Goal: Use online tool/utility: Utilize a website feature to perform a specific function

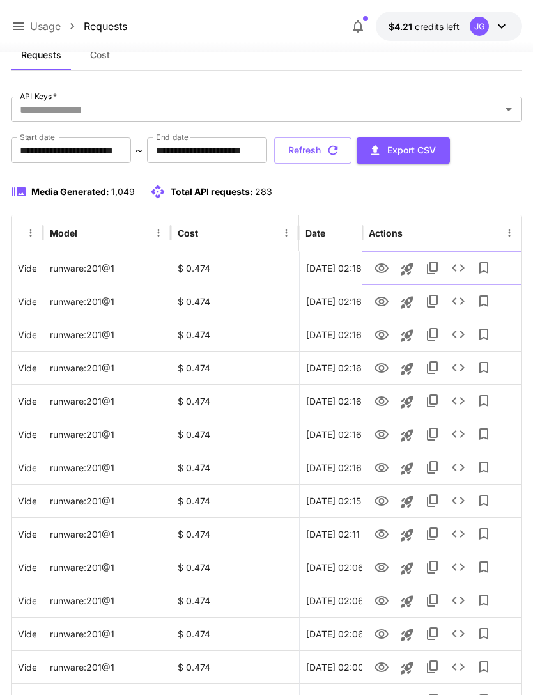
scroll to position [0, 65]
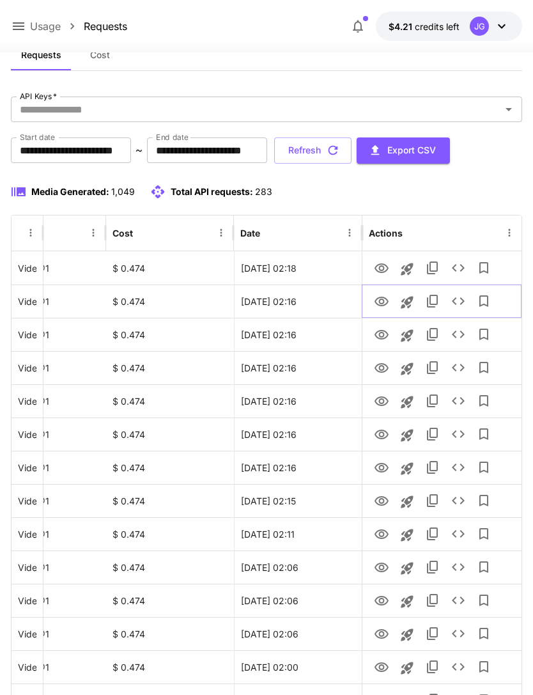
click at [379, 301] on icon "View" at bounding box center [381, 301] width 15 height 15
click at [352, 152] on button "Refresh" at bounding box center [312, 150] width 77 height 26
click at [13, 25] on icon at bounding box center [18, 26] width 15 height 15
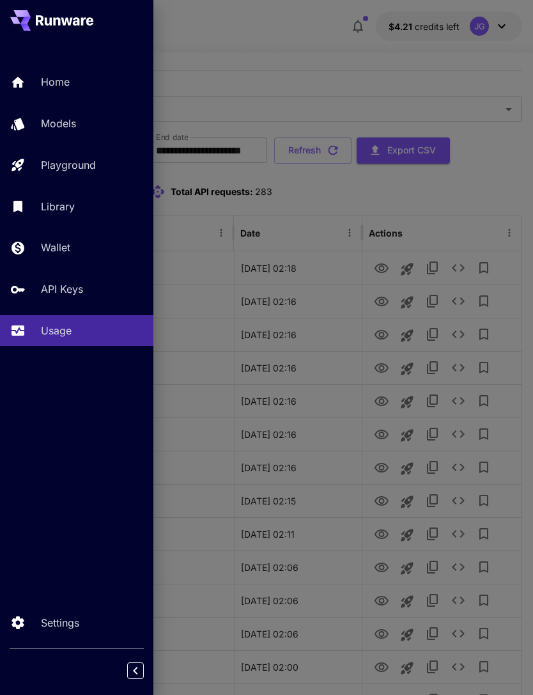
click at [70, 81] on p "Home" at bounding box center [55, 81] width 29 height 15
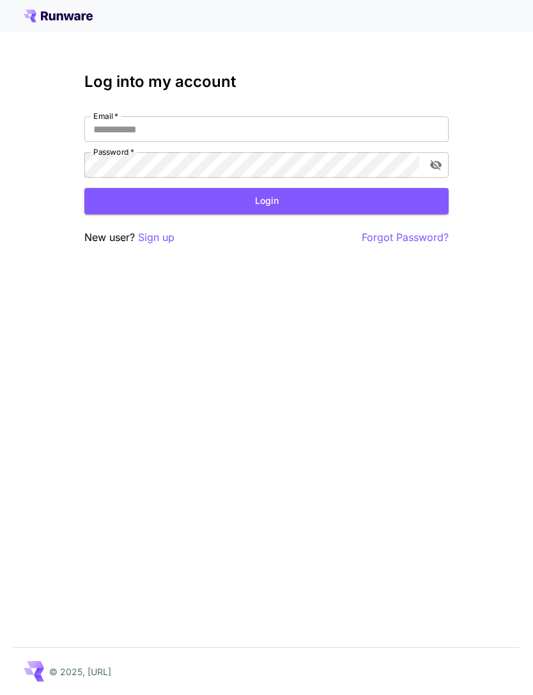
click at [263, 122] on input "Email   *" at bounding box center [266, 129] width 365 height 26
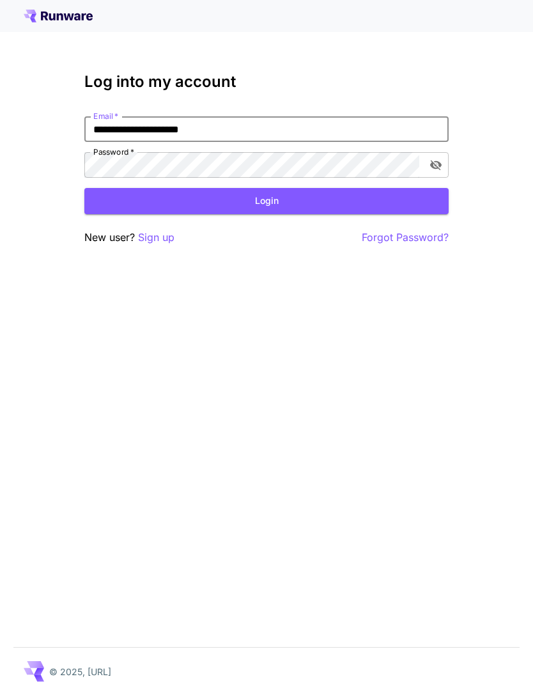
type input "**********"
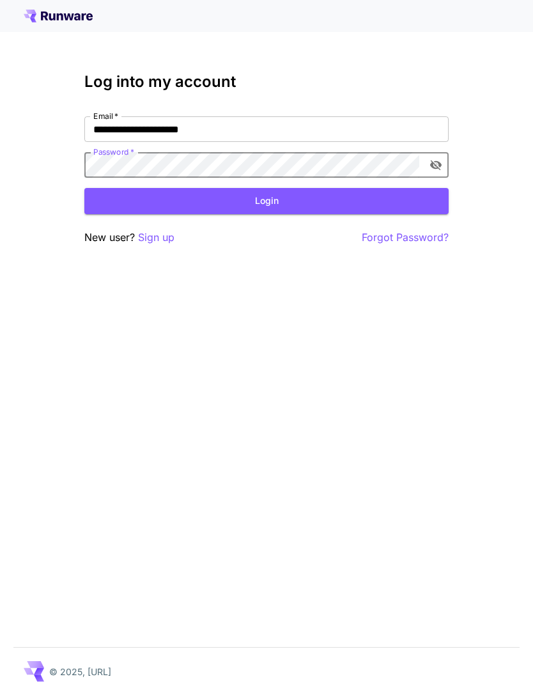
click at [284, 203] on button "Login" at bounding box center [266, 201] width 365 height 26
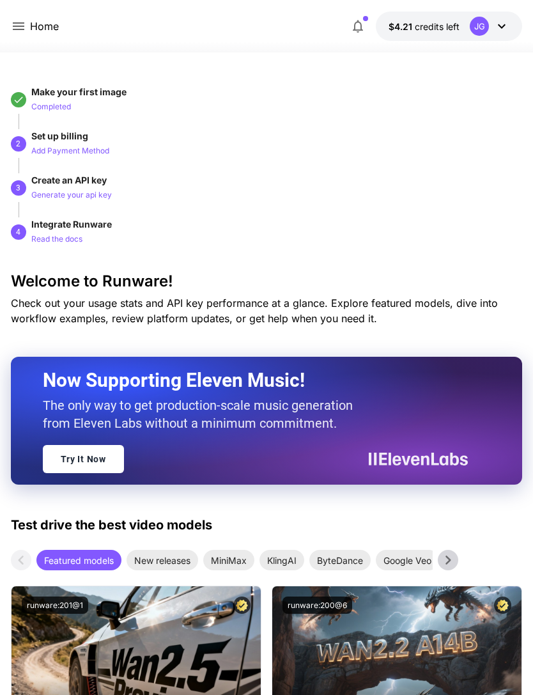
click at [18, 26] on icon at bounding box center [18, 26] width 15 height 15
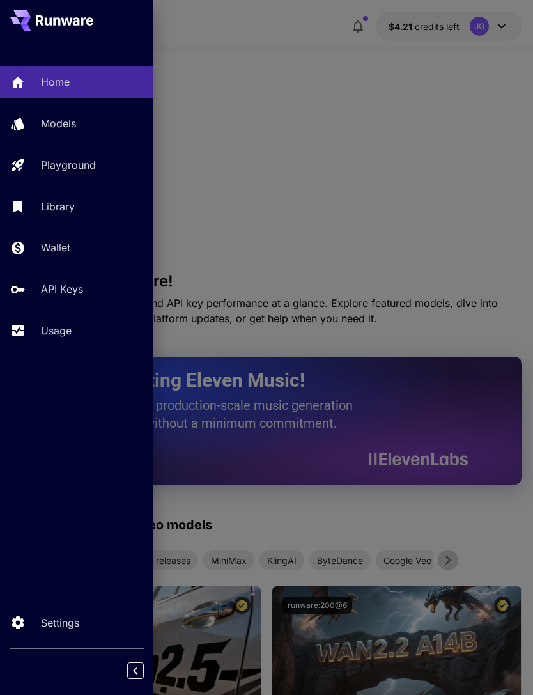
click at [66, 334] on p "Usage" at bounding box center [56, 330] width 31 height 15
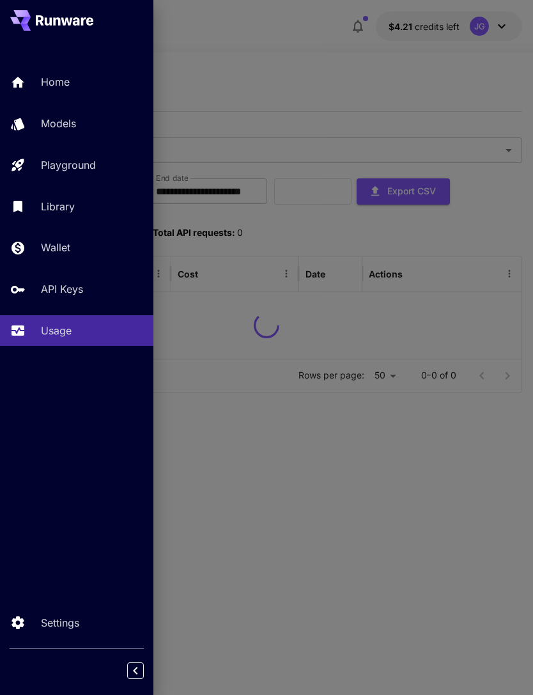
click at [301, 99] on div at bounding box center [266, 347] width 533 height 695
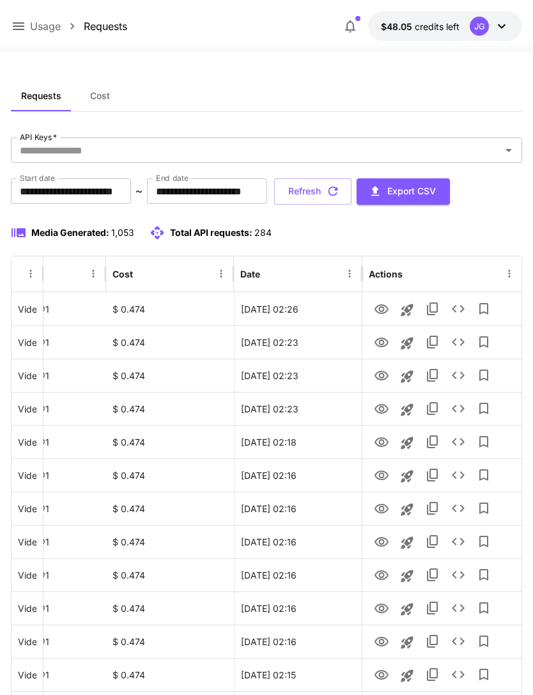
scroll to position [0, 65]
click at [378, 311] on icon "View" at bounding box center [382, 309] width 14 height 10
click at [385, 343] on icon "View" at bounding box center [381, 342] width 15 height 15
click at [381, 477] on icon "View" at bounding box center [382, 476] width 14 height 10
click at [406, 473] on icon "Launch in playground" at bounding box center [407, 476] width 12 height 12
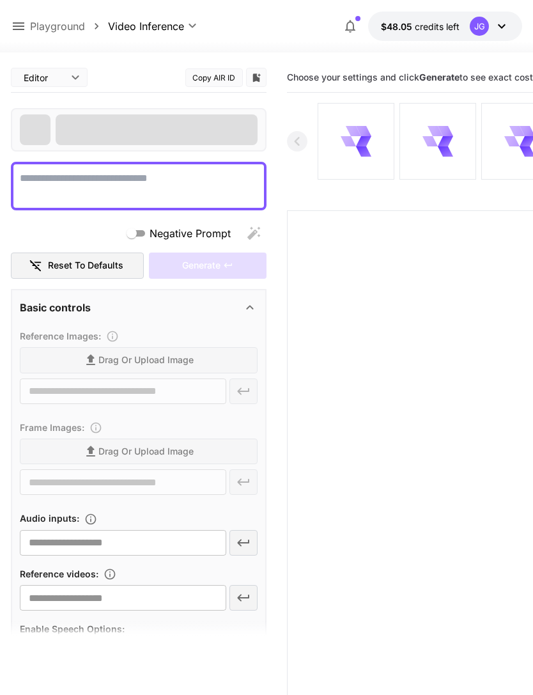
type textarea "**********"
type input "**********"
type input "***"
type input "*"
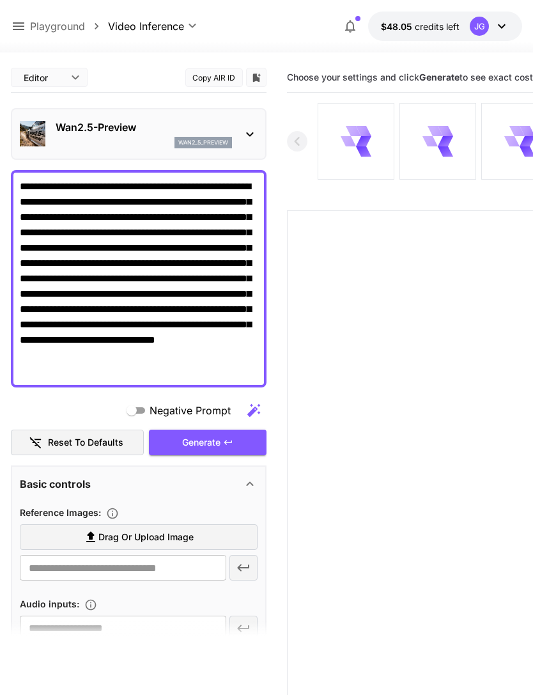
click at [141, 184] on textarea "**********" at bounding box center [139, 279] width 238 height 200
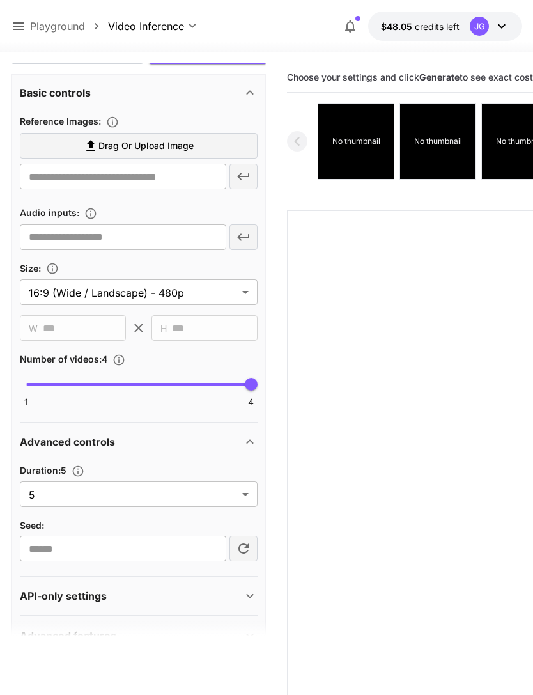
scroll to position [391, 0]
type textarea "**********"
click at [245, 496] on body "**********" at bounding box center [266, 398] width 533 height 796
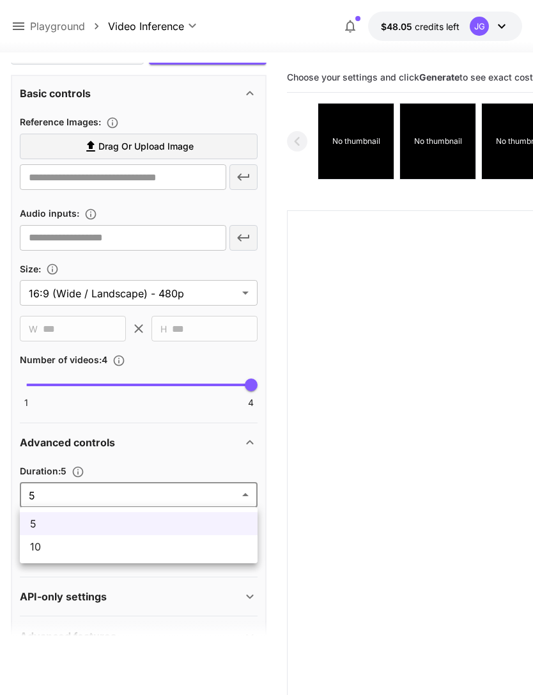
click at [142, 547] on span "10" at bounding box center [138, 546] width 217 height 15
type input "**"
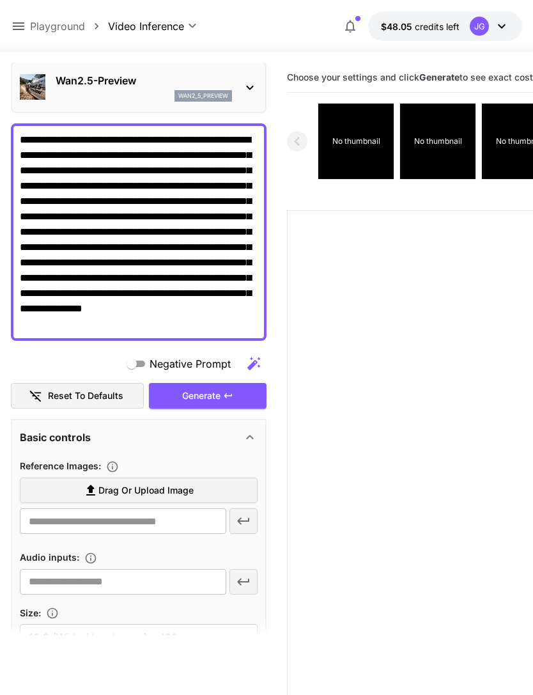
scroll to position [51, 0]
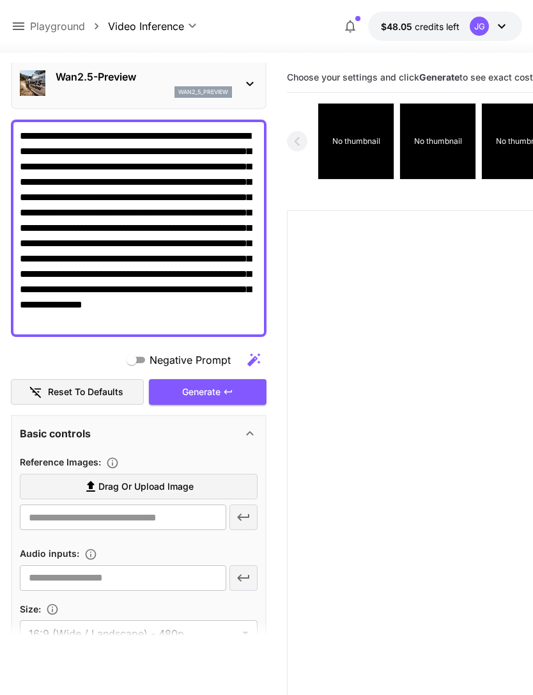
click at [188, 489] on span "Drag or upload image" at bounding box center [145, 487] width 95 height 16
click at [0, 0] on input "Drag or upload image" at bounding box center [0, 0] width 0 height 0
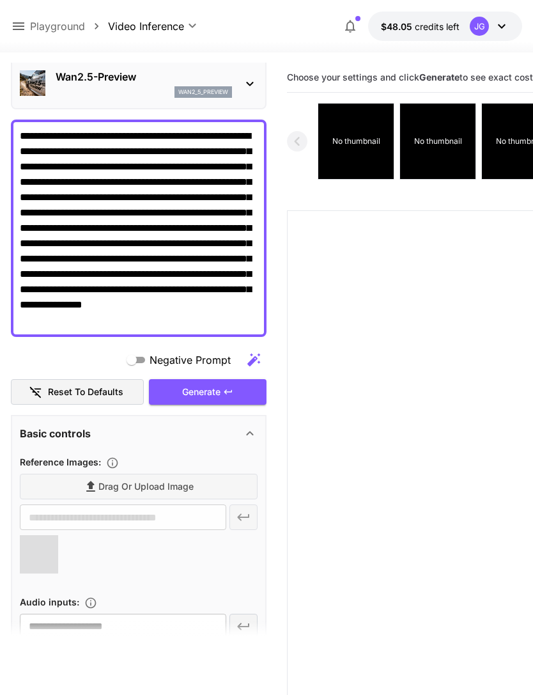
type input "**********"
click at [104, 132] on textarea "**********" at bounding box center [139, 229] width 238 height 200
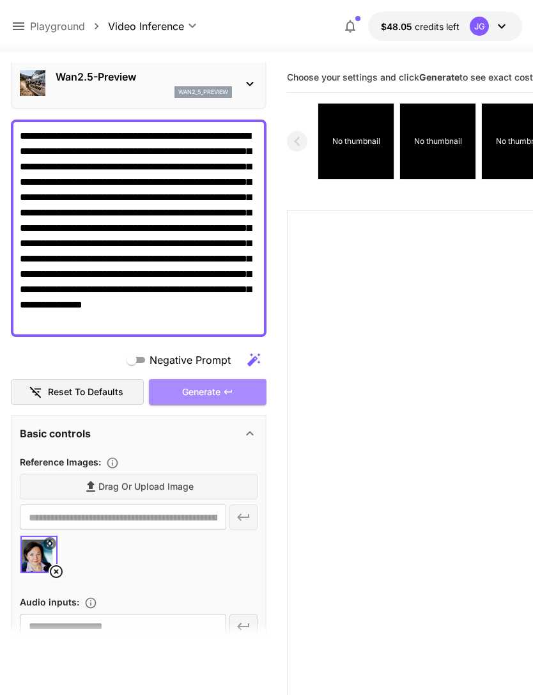
type textarea "**********"
click at [217, 387] on div "Generate" at bounding box center [208, 392] width 118 height 26
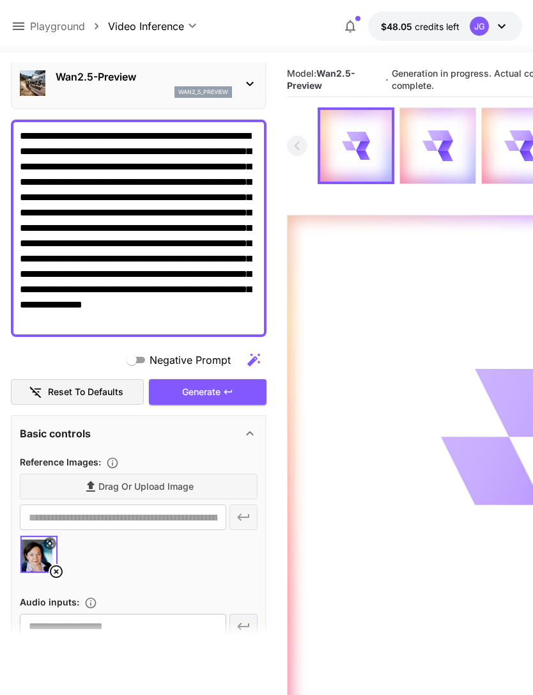
click at [24, 28] on icon at bounding box center [18, 26] width 15 height 15
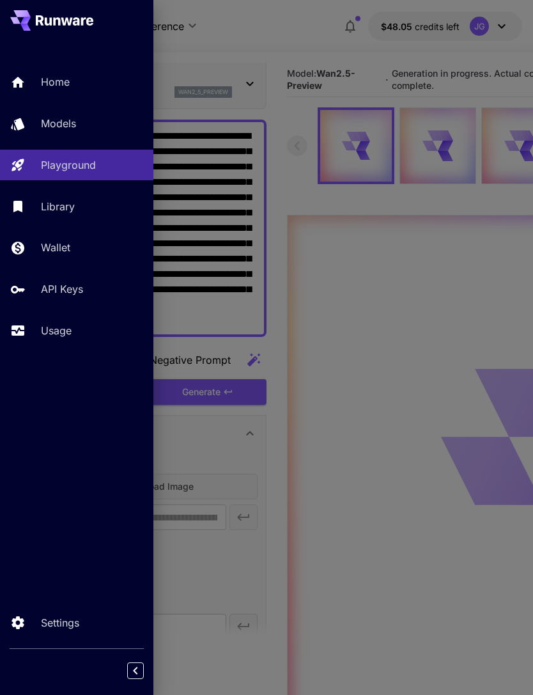
click at [74, 333] on div "Usage" at bounding box center [92, 330] width 102 height 15
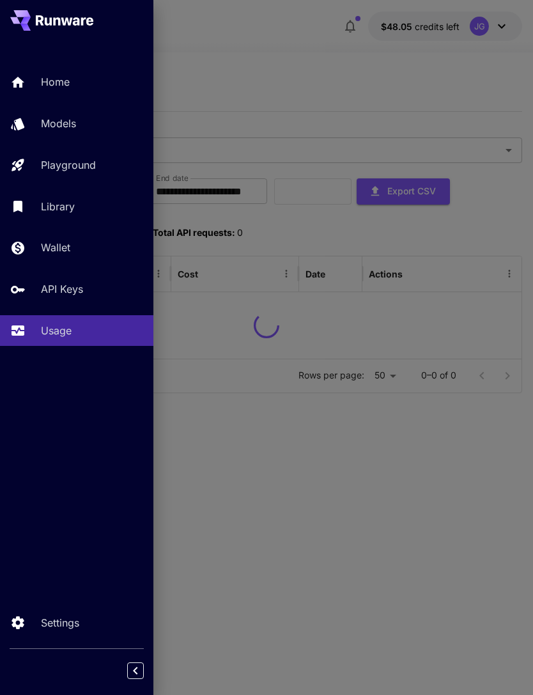
click at [319, 74] on div at bounding box center [266, 347] width 533 height 695
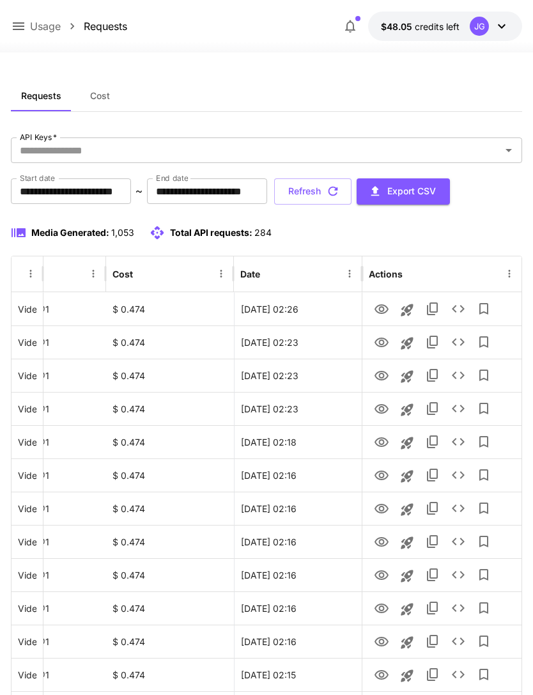
scroll to position [0, 65]
click at [382, 416] on icon "View" at bounding box center [381, 409] width 15 height 15
click at [387, 377] on icon "View" at bounding box center [382, 376] width 14 height 10
click at [340, 198] on icon "button" at bounding box center [333, 191] width 14 height 14
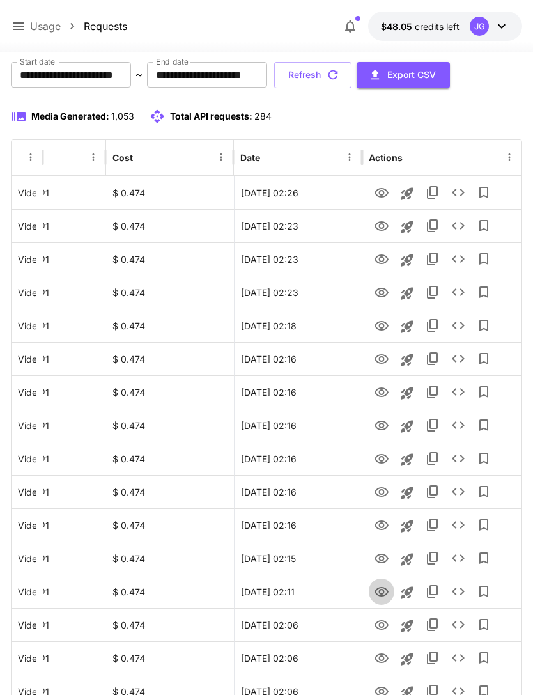
scroll to position [116, 0]
click at [383, 594] on icon "View" at bounding box center [381, 591] width 15 height 15
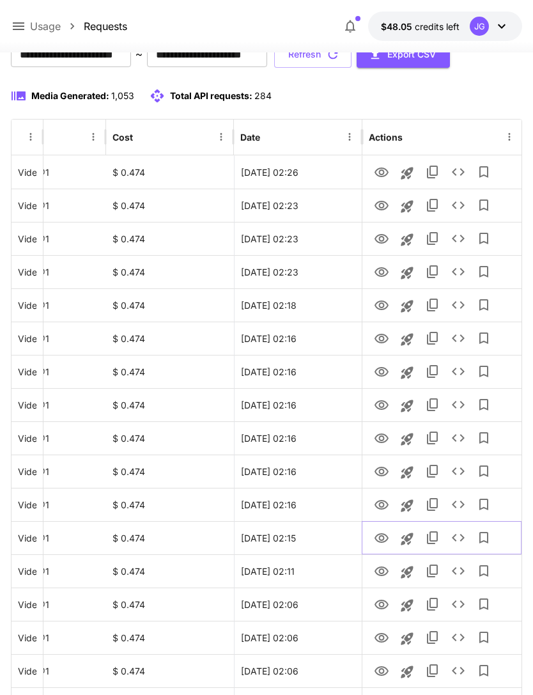
click at [384, 535] on icon "View" at bounding box center [381, 538] width 15 height 15
click at [384, 571] on icon "View" at bounding box center [381, 571] width 15 height 15
click at [385, 535] on icon "View" at bounding box center [381, 538] width 15 height 15
click at [383, 504] on icon "View" at bounding box center [382, 505] width 14 height 10
click at [386, 474] on icon "View" at bounding box center [382, 472] width 14 height 10
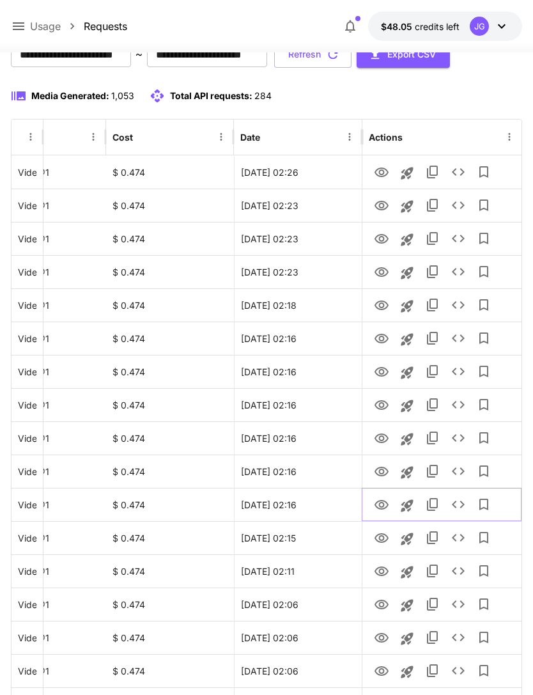
click at [383, 503] on icon "View" at bounding box center [382, 505] width 14 height 10
click at [384, 673] on icon "View" at bounding box center [381, 671] width 15 height 15
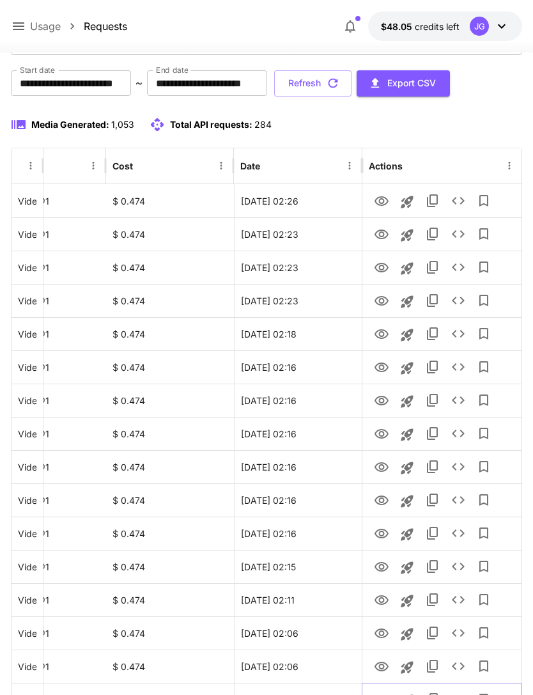
scroll to position [0, 0]
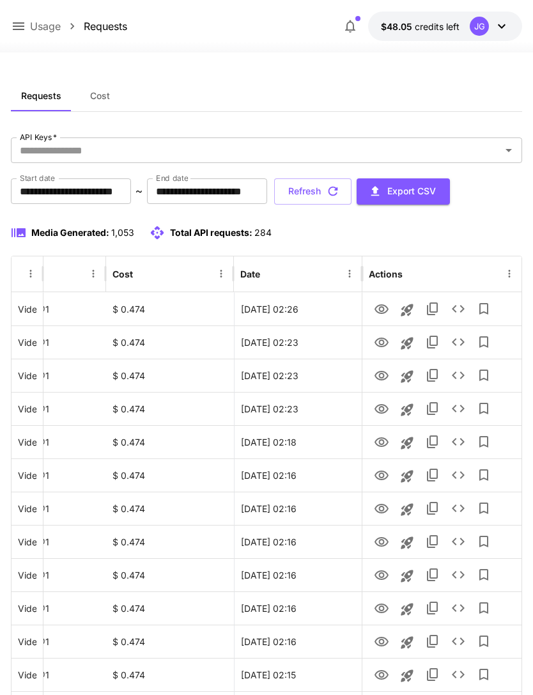
click at [352, 185] on button "Refresh" at bounding box center [312, 191] width 77 height 26
click at [352, 190] on button "Refresh" at bounding box center [312, 191] width 77 height 26
click at [379, 481] on icon "View" at bounding box center [381, 475] width 15 height 15
click at [385, 444] on icon "View" at bounding box center [382, 442] width 14 height 10
click at [387, 407] on icon "View" at bounding box center [382, 409] width 14 height 10
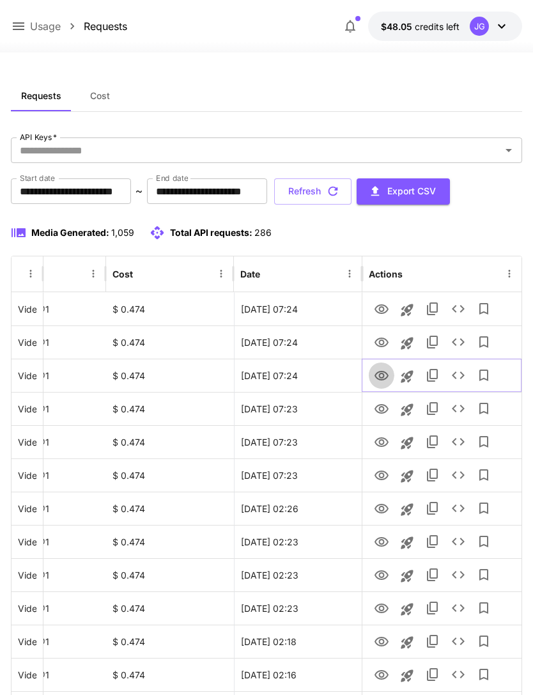
click at [383, 378] on icon "View" at bounding box center [381, 375] width 15 height 15
click at [20, 22] on icon at bounding box center [18, 26] width 15 height 15
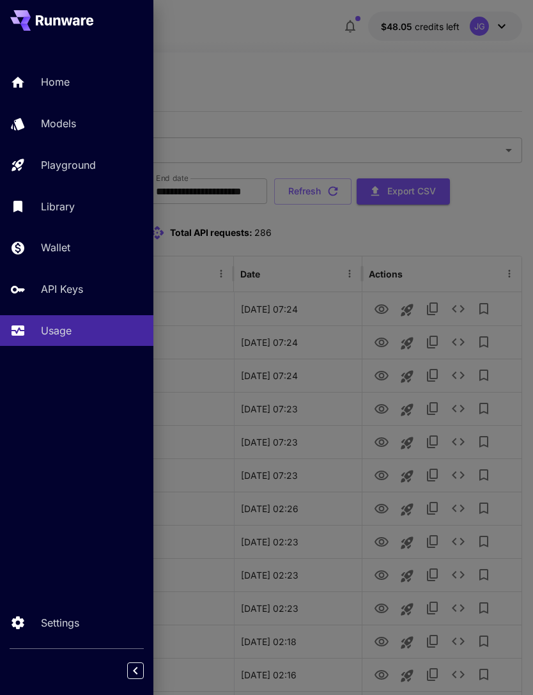
click at [395, 102] on div at bounding box center [266, 347] width 533 height 695
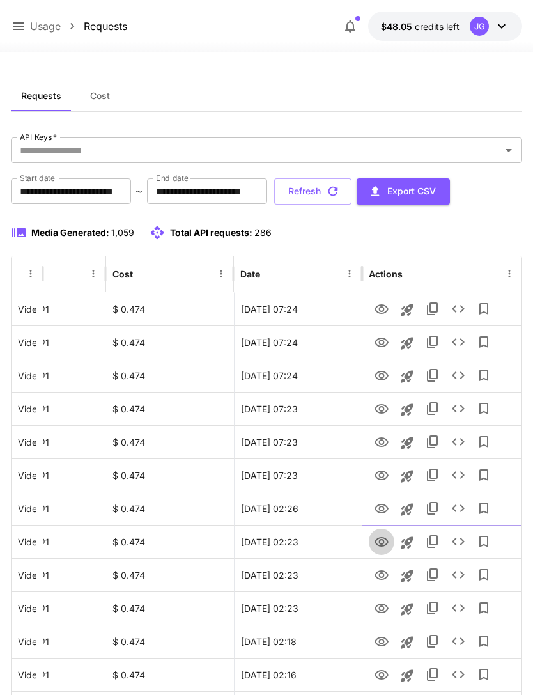
click at [382, 546] on icon "View" at bounding box center [382, 542] width 14 height 10
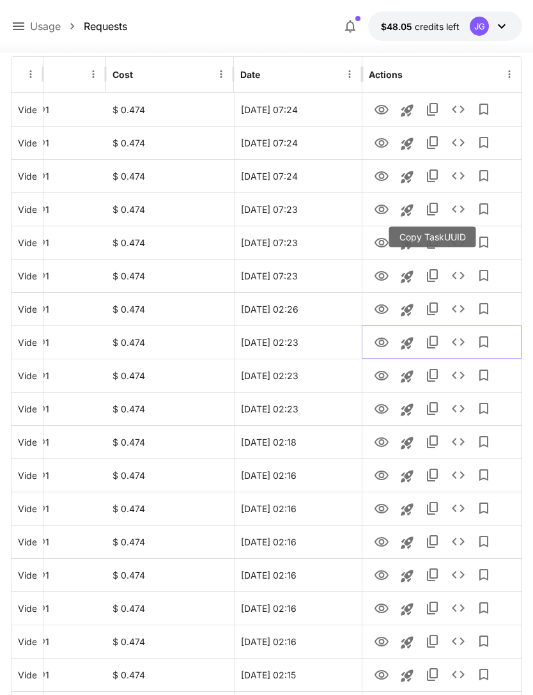
scroll to position [202, 0]
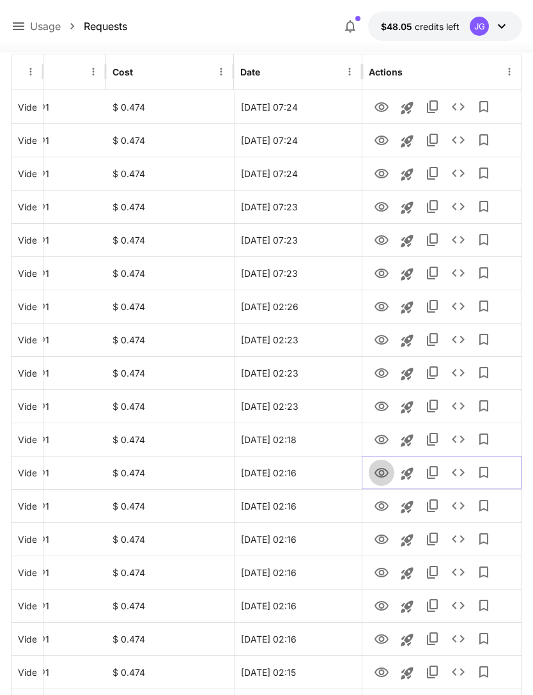
click at [379, 476] on icon "View" at bounding box center [382, 473] width 14 height 10
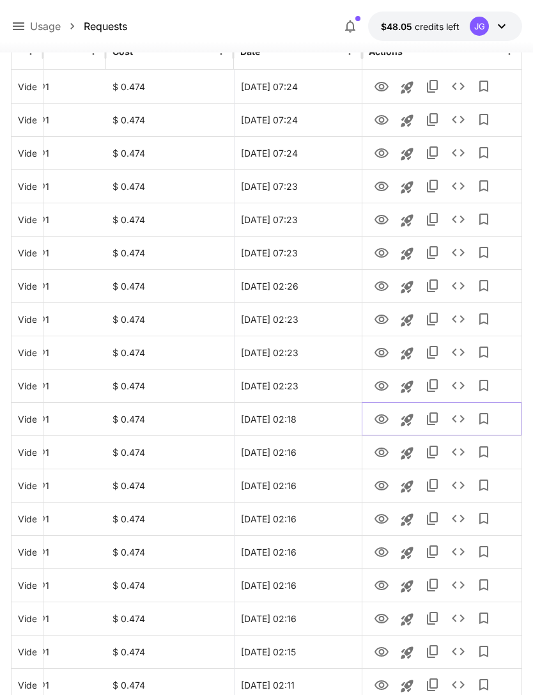
click at [380, 416] on icon "View" at bounding box center [382, 419] width 14 height 10
click at [384, 450] on icon "View" at bounding box center [382, 453] width 14 height 10
click at [384, 488] on icon "View" at bounding box center [381, 485] width 15 height 15
click at [382, 453] on icon "View" at bounding box center [382, 453] width 14 height 10
click at [382, 487] on icon "View" at bounding box center [381, 485] width 15 height 15
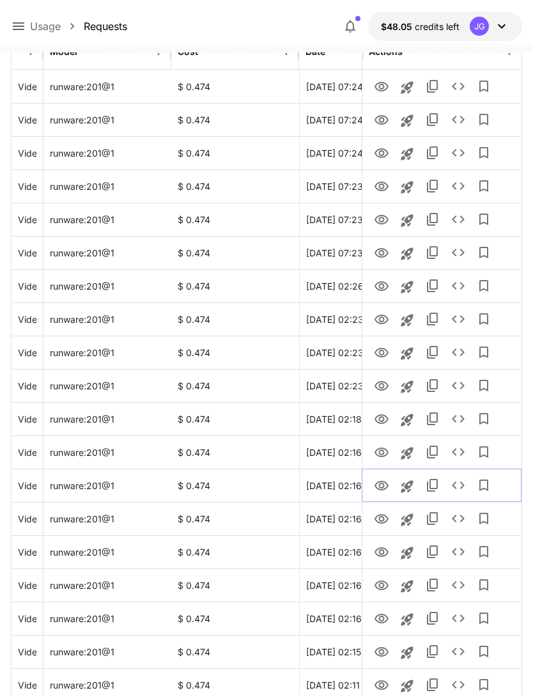
scroll to position [0, 0]
click at [22, 26] on icon at bounding box center [19, 26] width 12 height 8
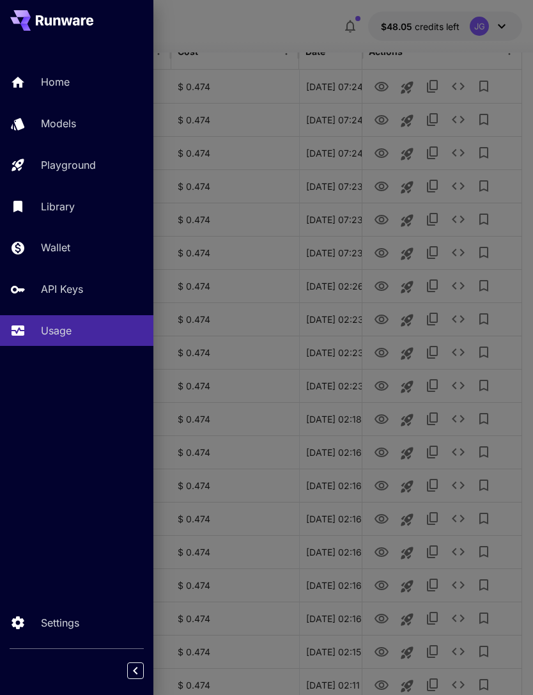
click at [92, 164] on p "Playground" at bounding box center [68, 164] width 55 height 15
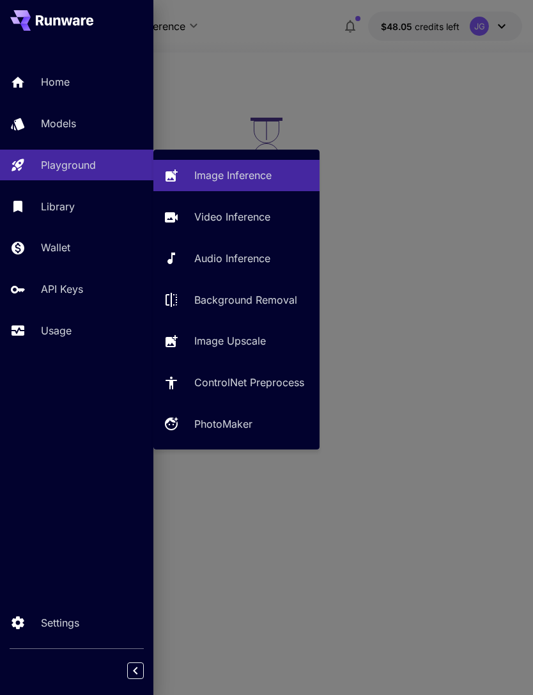
scroll to position [41, 0]
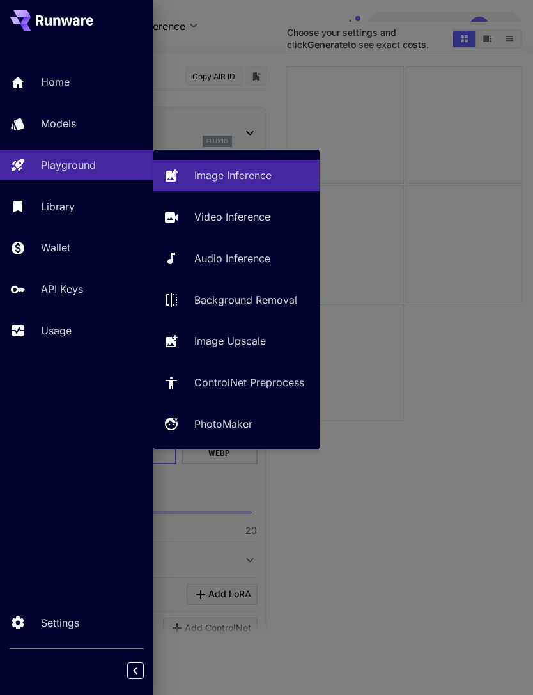
click at [237, 219] on p "Video Inference" at bounding box center [232, 216] width 76 height 15
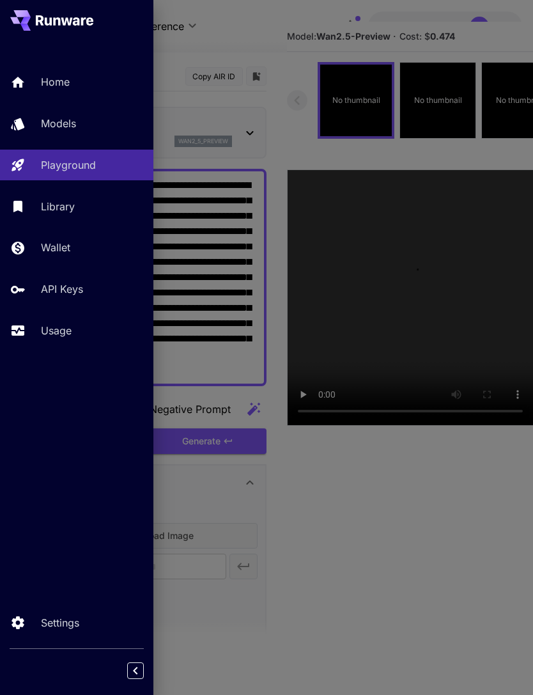
type input "**********"
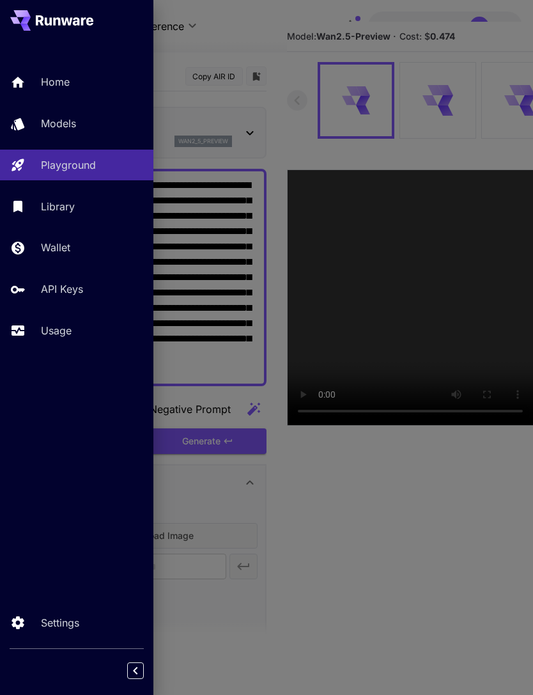
click at [263, 25] on div at bounding box center [266, 347] width 533 height 695
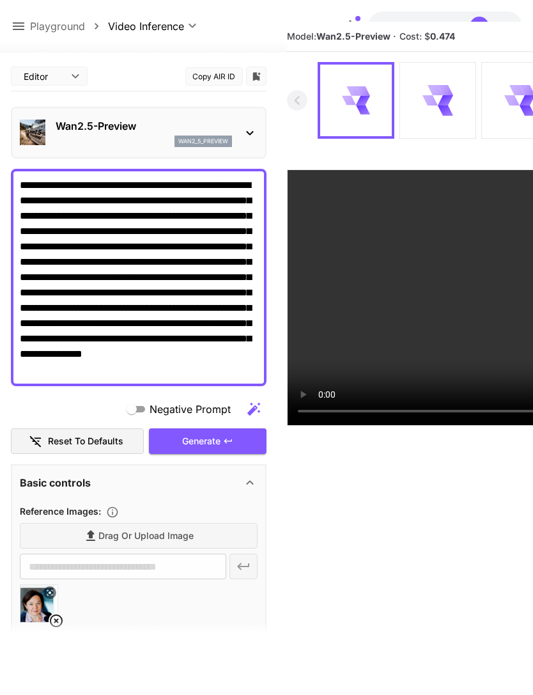
click at [57, 622] on icon at bounding box center [56, 620] width 15 height 15
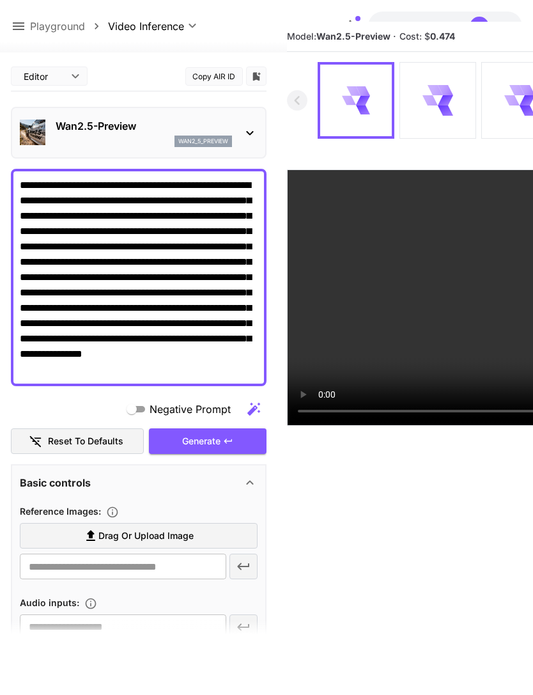
click at [162, 537] on span "Drag or upload image" at bounding box center [145, 536] width 95 height 16
click at [0, 0] on input "Drag or upload image" at bounding box center [0, 0] width 0 height 0
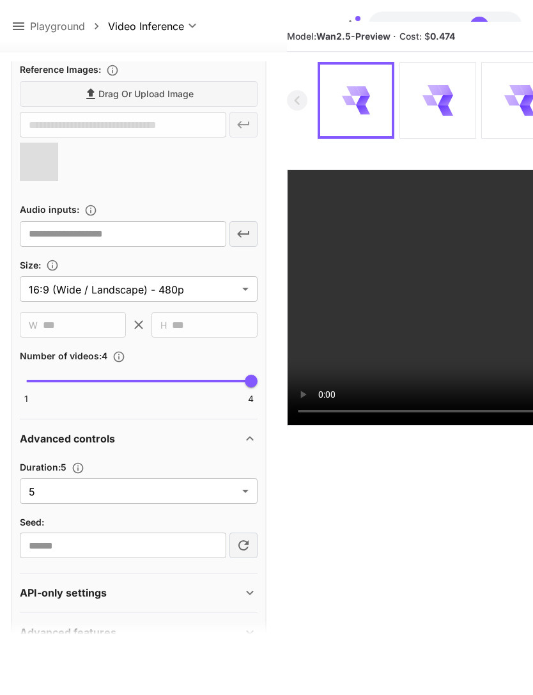
scroll to position [439, 0]
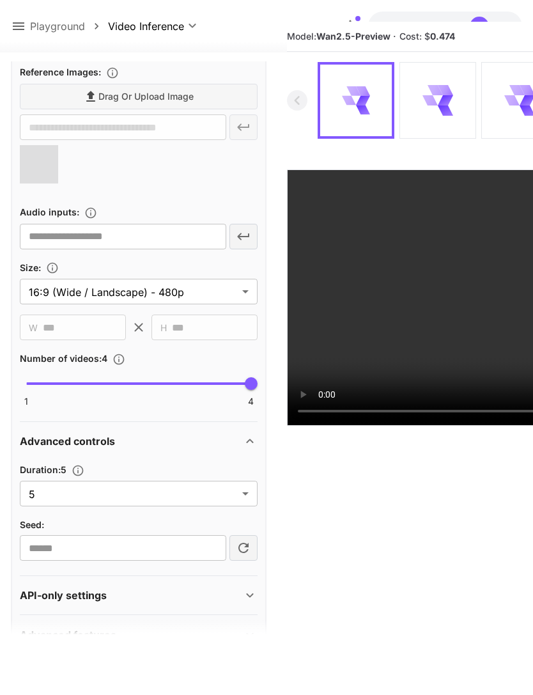
click at [247, 494] on body "**********" at bounding box center [266, 357] width 533 height 796
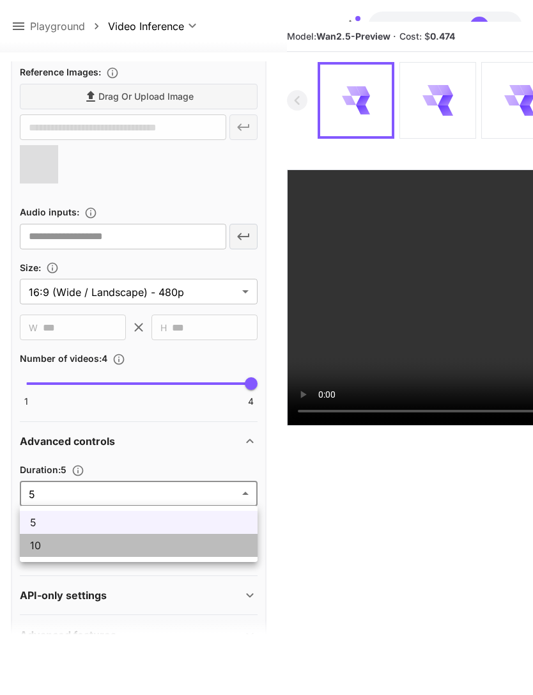
click at [135, 547] on span "10" at bounding box center [138, 545] width 217 height 15
type input "**"
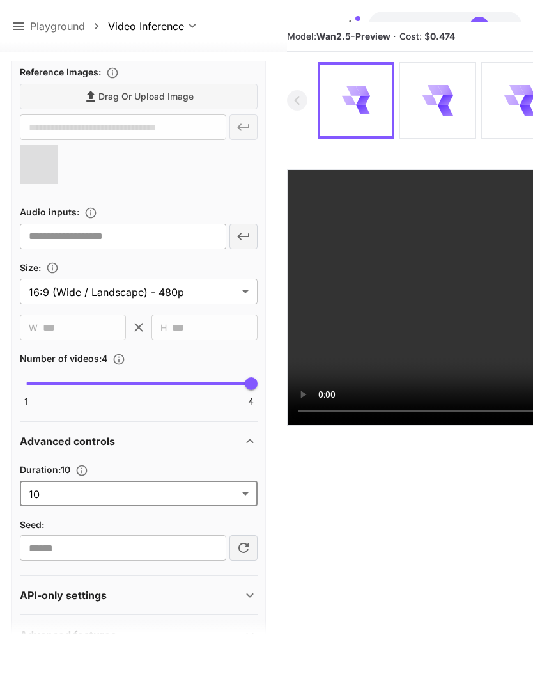
type input "**********"
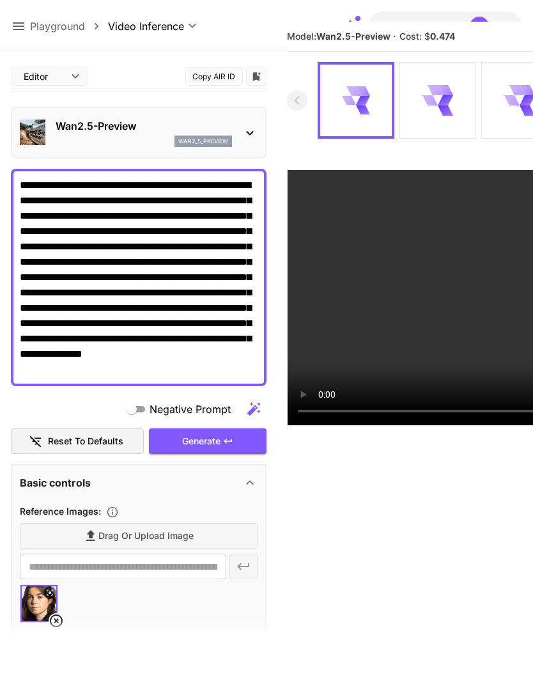
scroll to position [0, 0]
click at [218, 444] on div "Generate" at bounding box center [208, 441] width 118 height 26
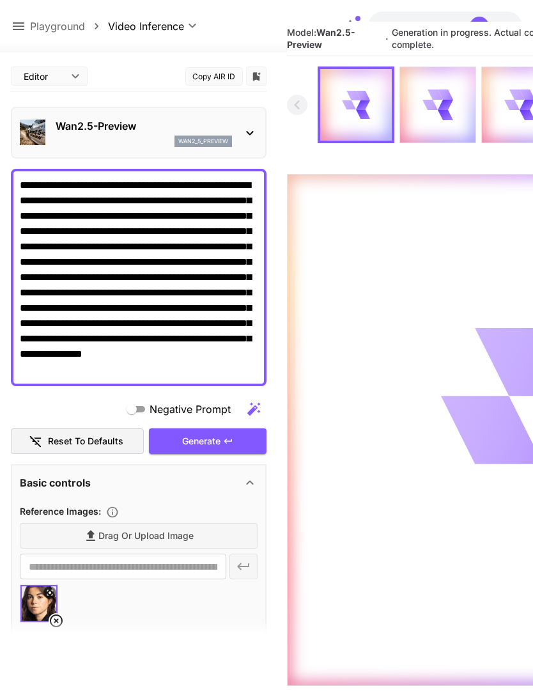
click at [24, 30] on icon at bounding box center [19, 26] width 12 height 8
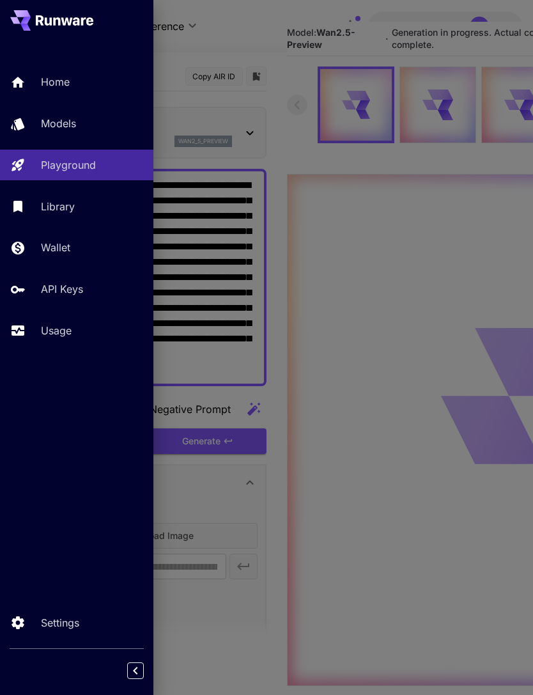
click at [263, 43] on div at bounding box center [266, 347] width 533 height 695
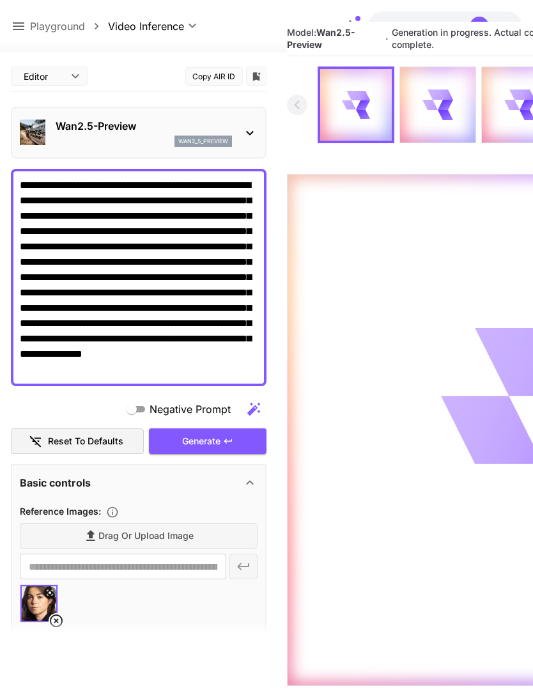
click at [26, 26] on icon at bounding box center [18, 26] width 15 height 15
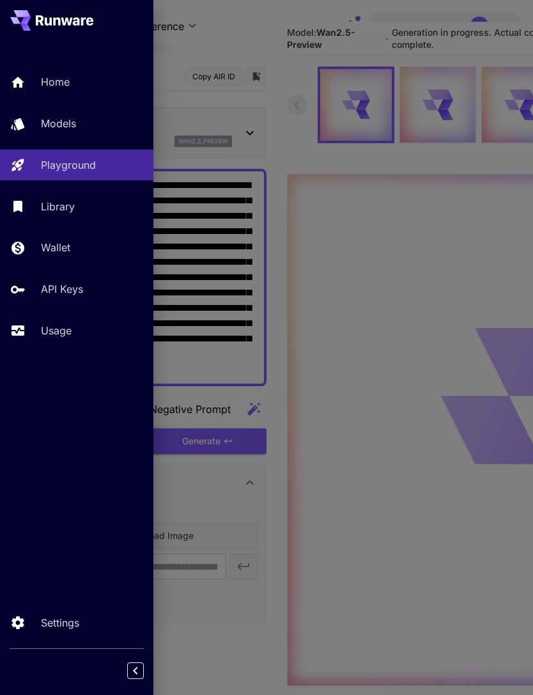
click at [65, 330] on p "Usage" at bounding box center [56, 330] width 31 height 15
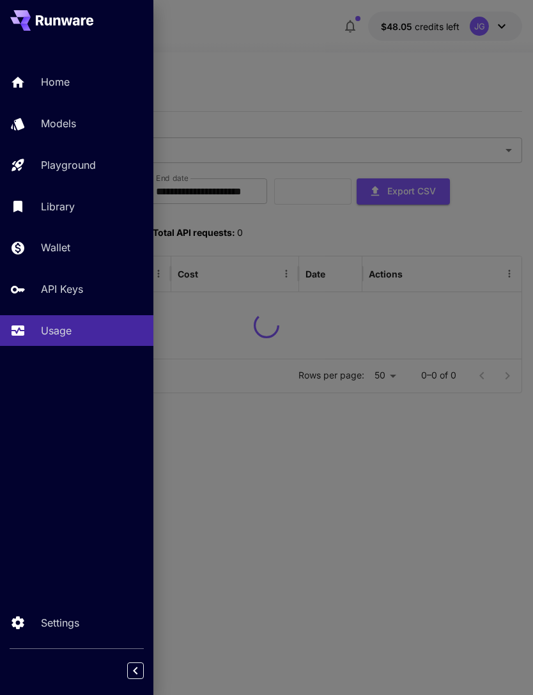
click at [279, 58] on div at bounding box center [266, 347] width 533 height 695
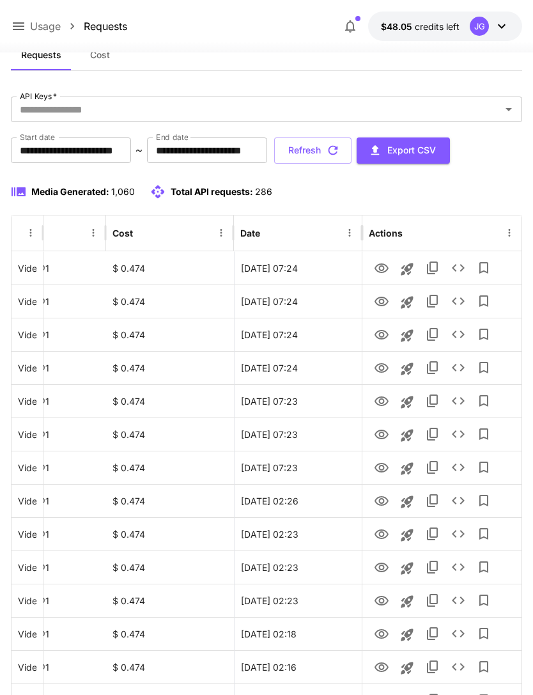
scroll to position [0, 65]
click at [379, 269] on icon "View" at bounding box center [382, 268] width 14 height 10
click at [379, 304] on icon "View" at bounding box center [381, 301] width 15 height 15
click at [381, 341] on icon "View" at bounding box center [381, 334] width 15 height 15
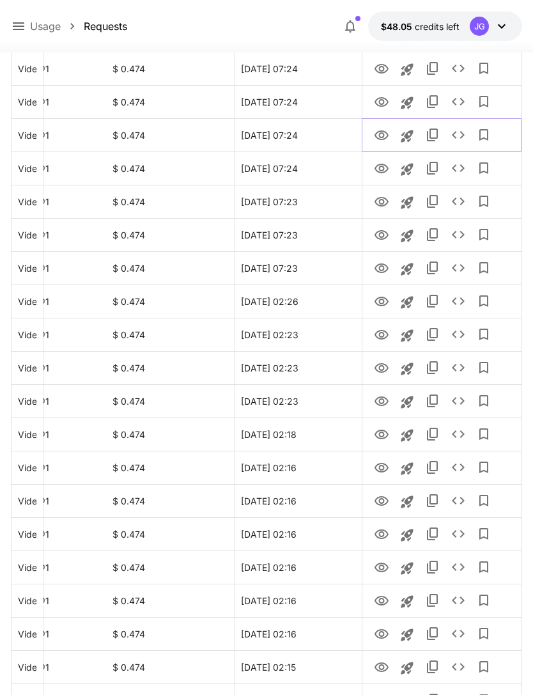
scroll to position [241, 0]
click at [380, 468] on icon "View" at bounding box center [382, 467] width 14 height 10
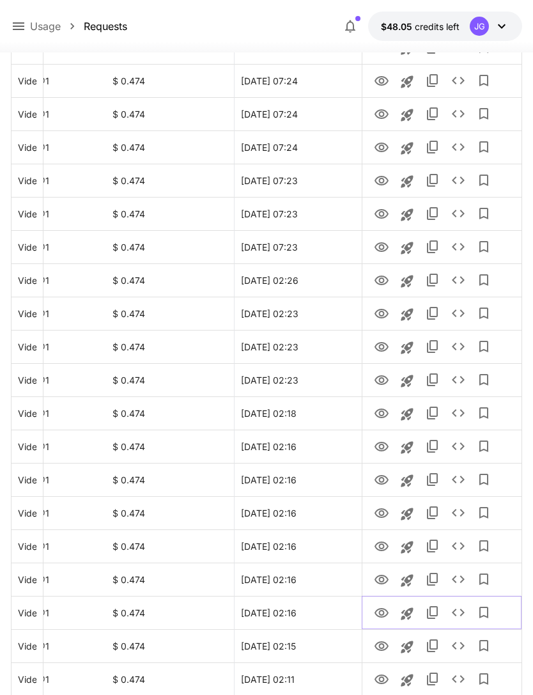
click at [377, 614] on icon "View" at bounding box center [381, 613] width 15 height 15
click at [384, 582] on icon "View" at bounding box center [381, 579] width 15 height 15
click at [386, 549] on icon "View" at bounding box center [382, 547] width 14 height 10
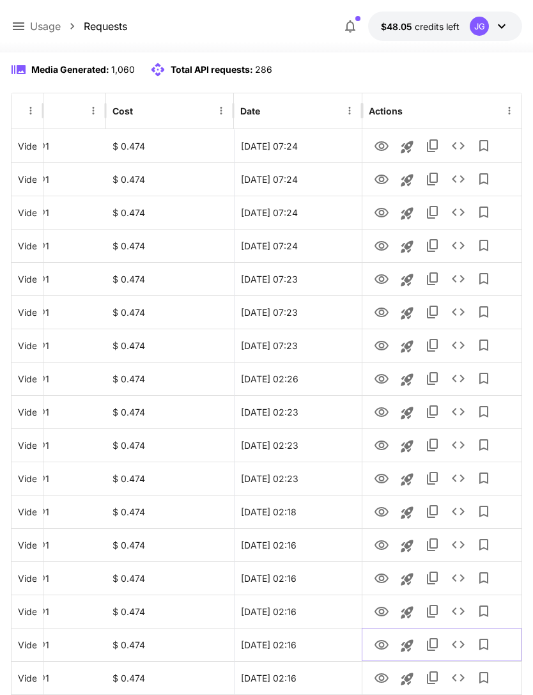
scroll to position [0, 0]
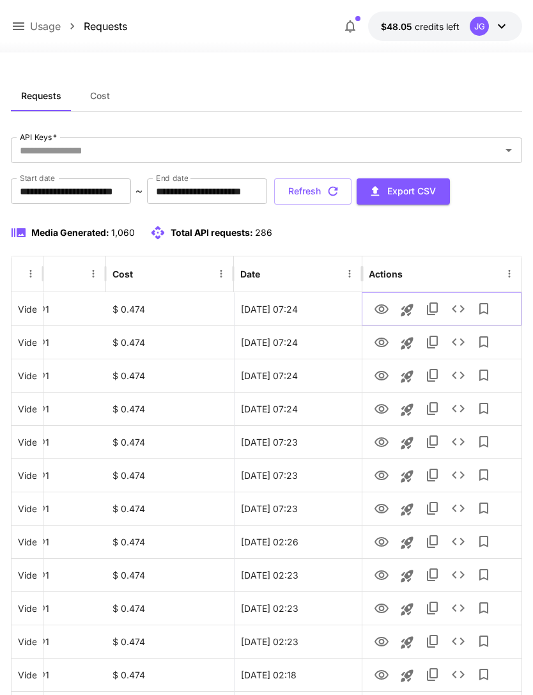
click at [382, 310] on icon "View" at bounding box center [382, 309] width 14 height 10
click at [384, 507] on icon "View" at bounding box center [381, 508] width 15 height 15
click at [384, 475] on icon "View" at bounding box center [381, 475] width 15 height 15
click at [352, 191] on button "Refresh" at bounding box center [312, 191] width 77 height 26
click at [384, 414] on icon "View" at bounding box center [381, 409] width 15 height 15
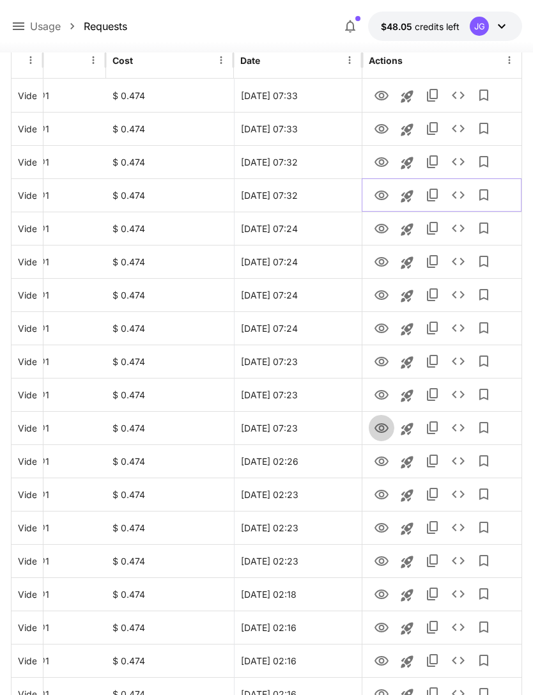
scroll to position [214, 0]
click at [376, 431] on icon "View" at bounding box center [381, 428] width 15 height 15
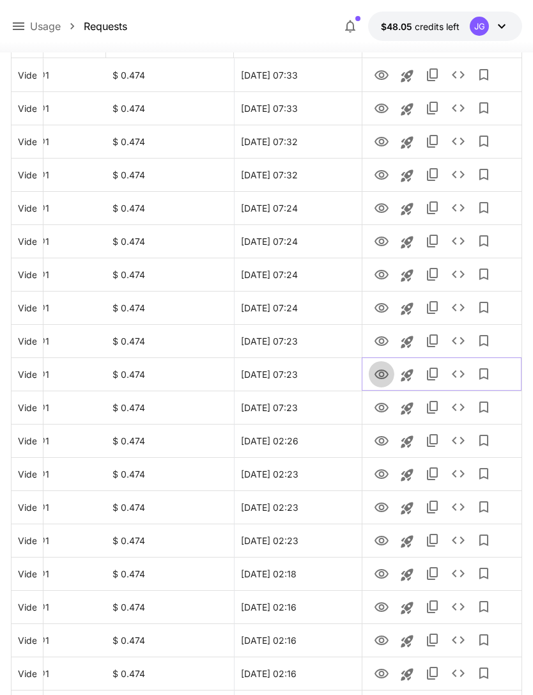
click at [387, 374] on icon "View" at bounding box center [381, 374] width 15 height 15
click at [383, 342] on icon "View" at bounding box center [382, 341] width 14 height 10
click at [383, 366] on link "View" at bounding box center [381, 374] width 15 height 16
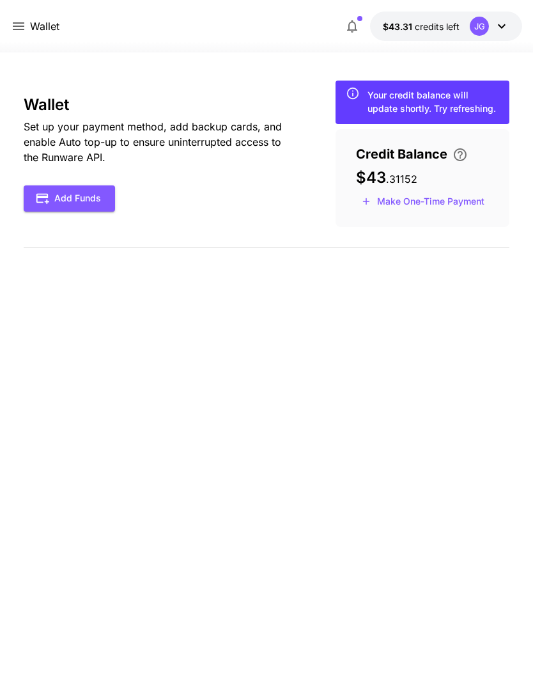
click at [19, 24] on icon at bounding box center [18, 26] width 15 height 15
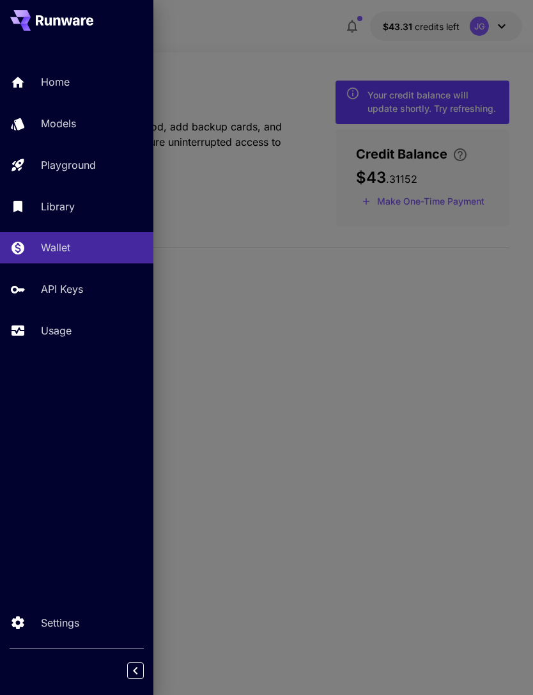
click at [61, 327] on p "Usage" at bounding box center [56, 330] width 31 height 15
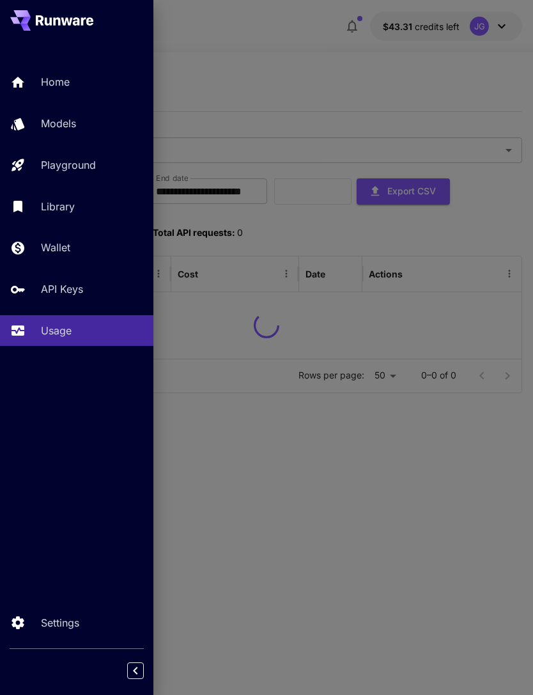
click at [326, 72] on div at bounding box center [266, 347] width 533 height 695
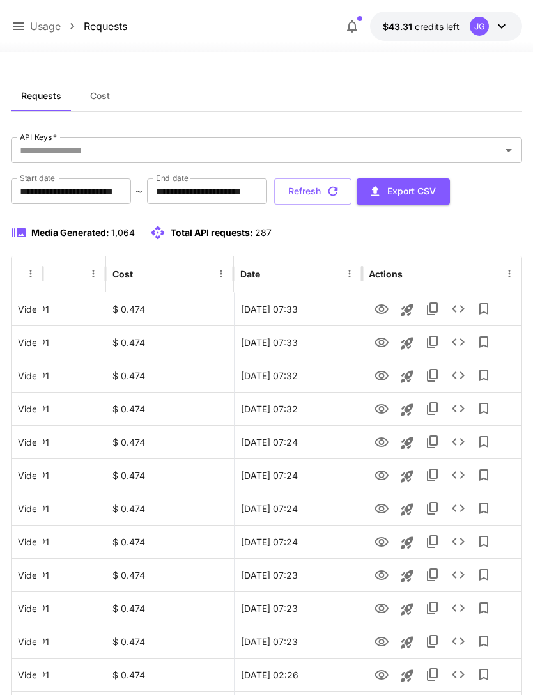
scroll to position [0, 65]
click at [384, 378] on icon "View" at bounding box center [381, 375] width 15 height 15
click at [380, 340] on icon "View" at bounding box center [381, 342] width 15 height 15
click at [375, 377] on icon "View" at bounding box center [381, 375] width 15 height 15
click at [382, 341] on icon "View" at bounding box center [381, 342] width 15 height 15
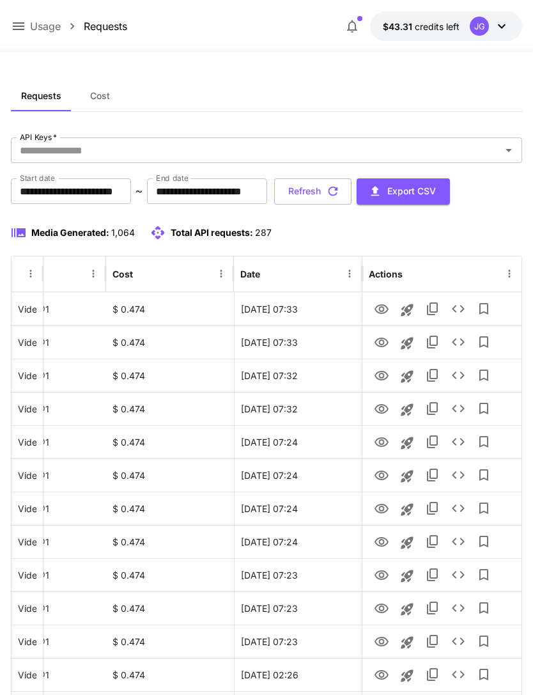
click at [18, 21] on icon at bounding box center [18, 26] width 15 height 15
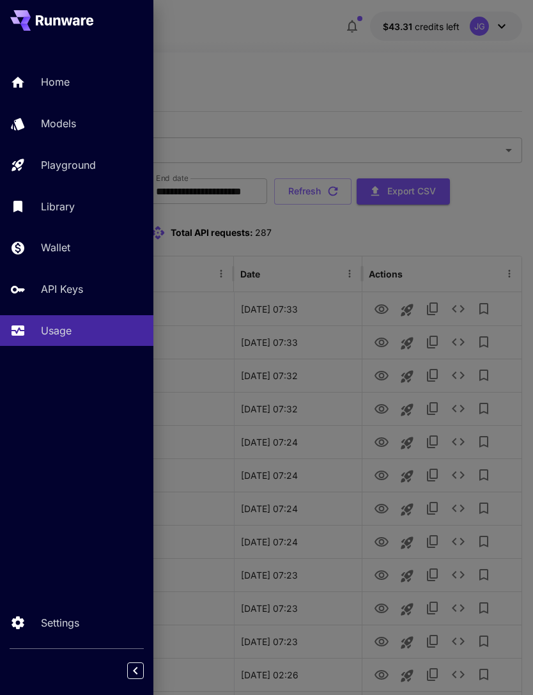
click at [93, 164] on p "Playground" at bounding box center [68, 164] width 55 height 15
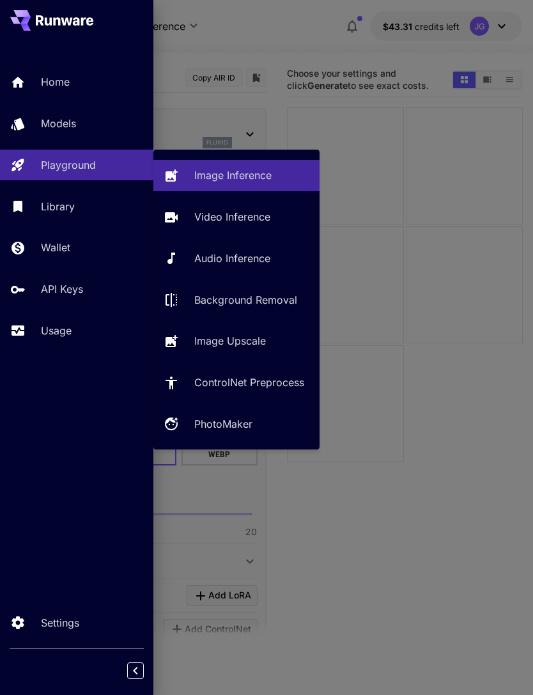
type input "**********"
click at [240, 218] on p "Video Inference" at bounding box center [232, 216] width 76 height 15
type input "**********"
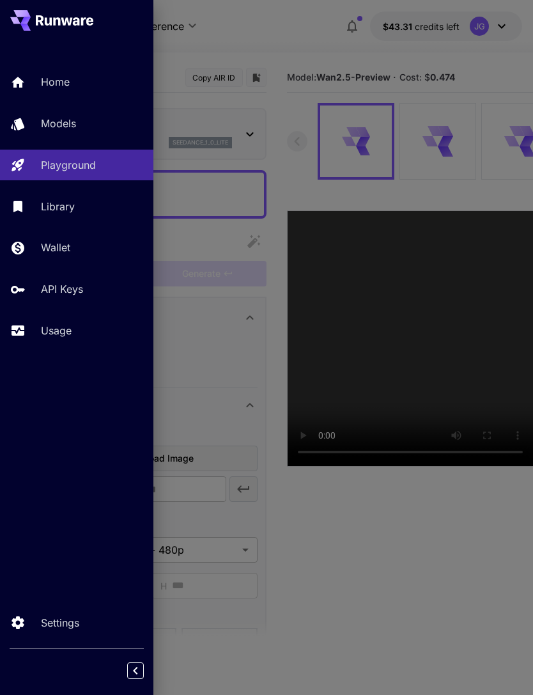
click at [335, 32] on div at bounding box center [266, 347] width 533 height 695
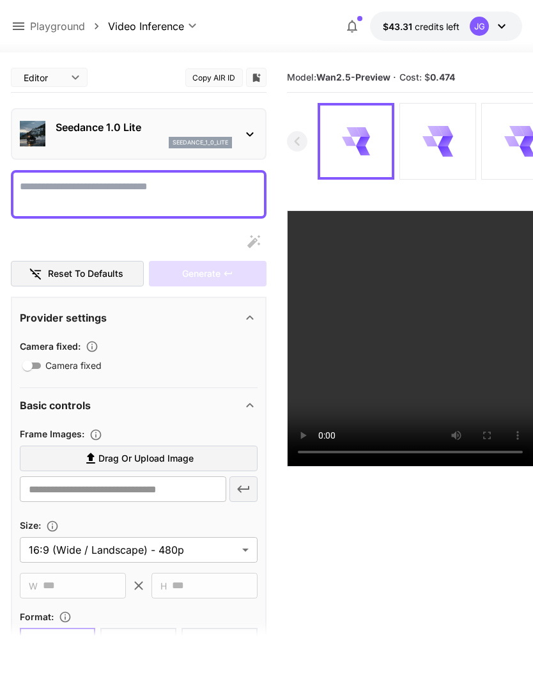
click at [17, 33] on icon at bounding box center [18, 26] width 15 height 15
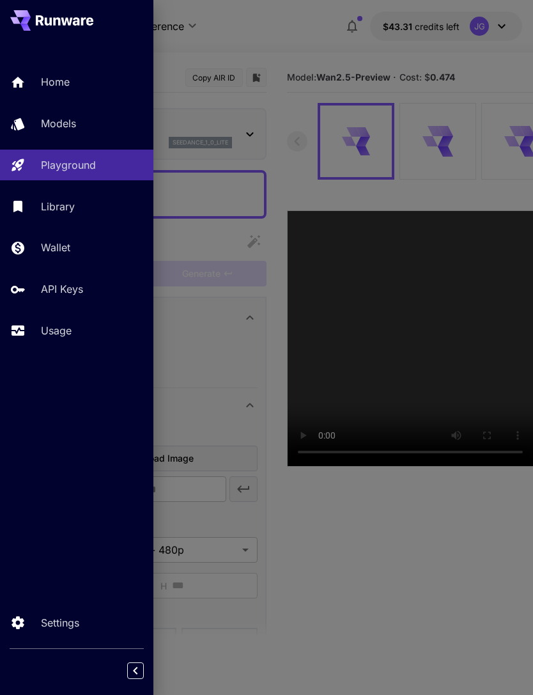
click at [58, 334] on p "Usage" at bounding box center [56, 330] width 31 height 15
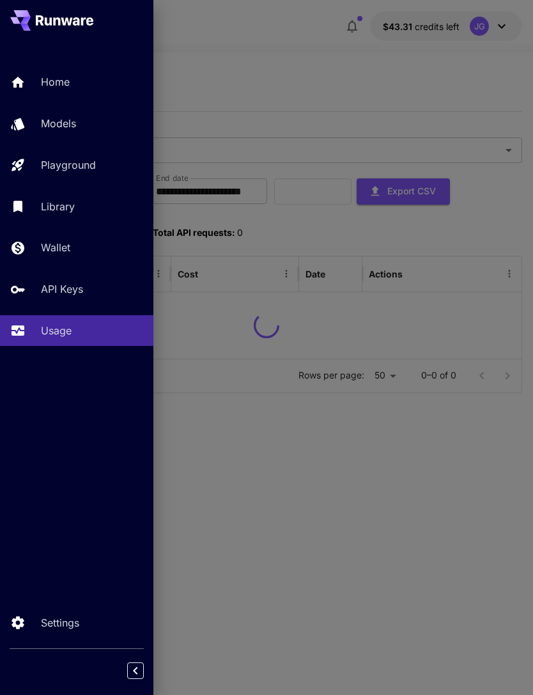
click at [272, 56] on div at bounding box center [266, 347] width 533 height 695
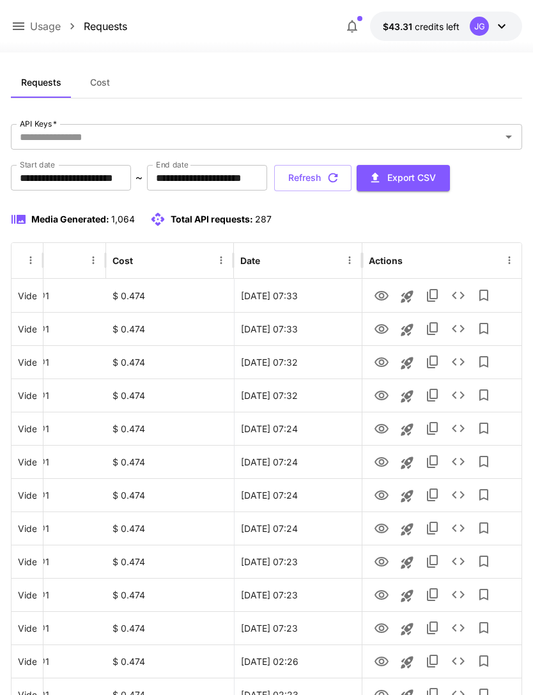
scroll to position [75, 0]
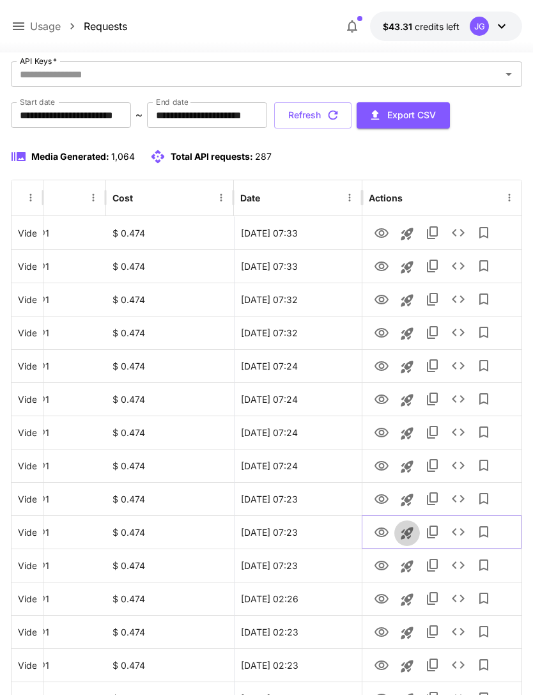
click at [412, 535] on icon "Launch in playground" at bounding box center [407, 533] width 15 height 15
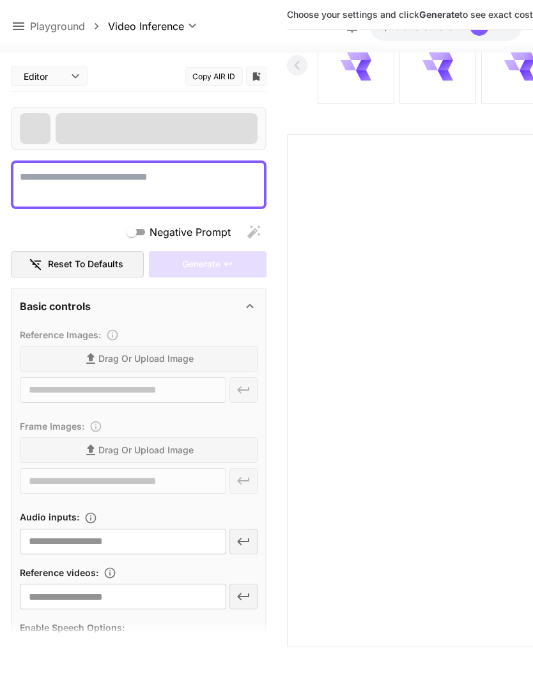
type textarea "**********"
type input "**********"
type input "***"
type input "*"
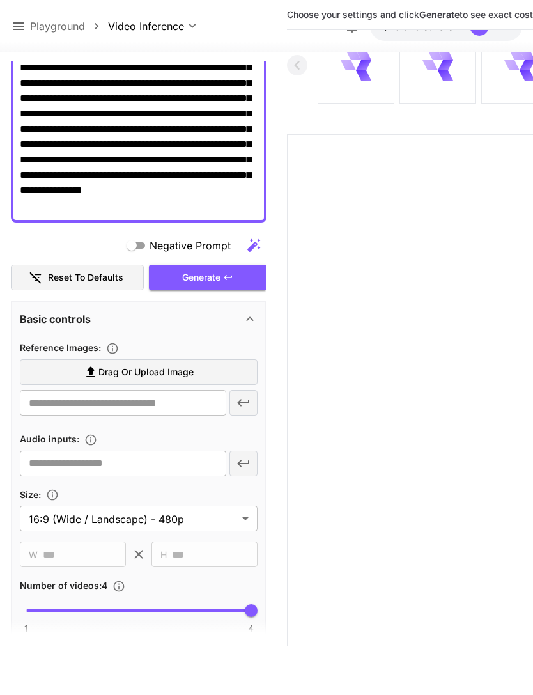
scroll to position [165, 0]
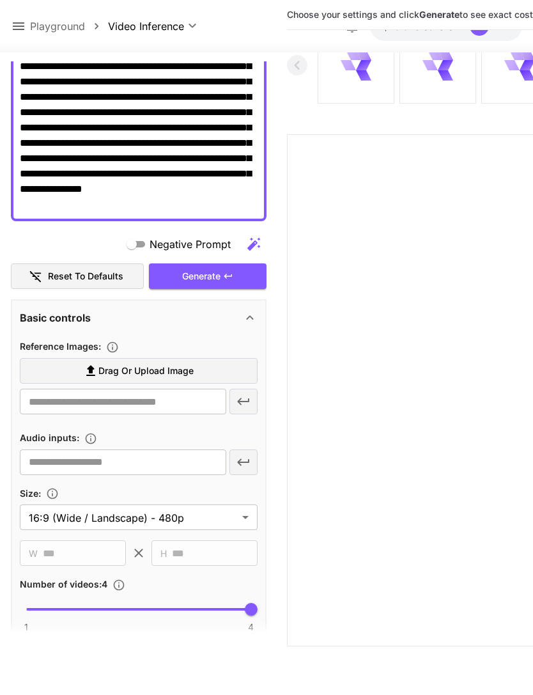
click at [216, 373] on label "Drag or upload image" at bounding box center [139, 371] width 238 height 26
click at [0, 0] on input "Drag or upload image" at bounding box center [0, 0] width 0 height 0
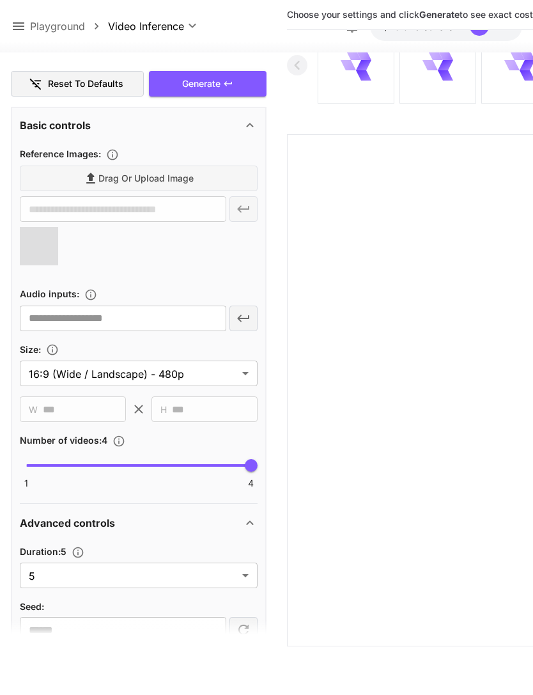
scroll to position [366, 0]
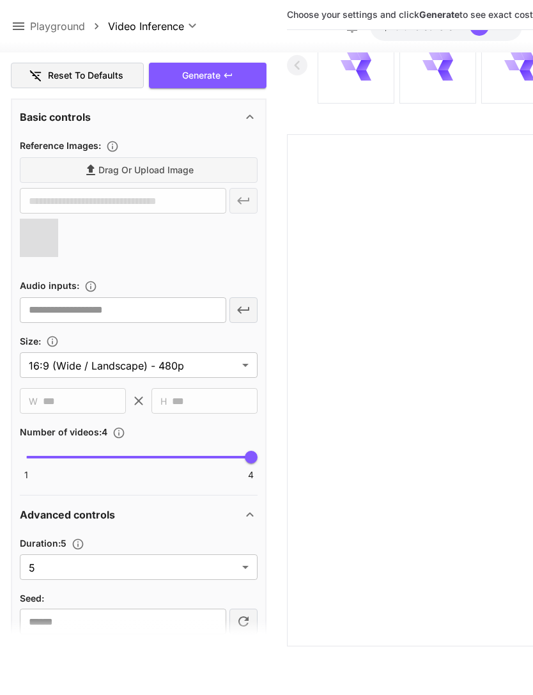
click at [240, 573] on body "**********" at bounding box center [266, 322] width 533 height 796
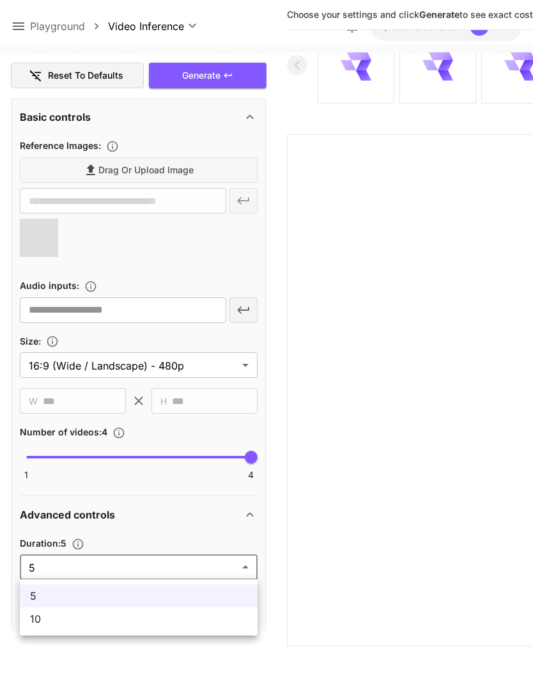
type input "**********"
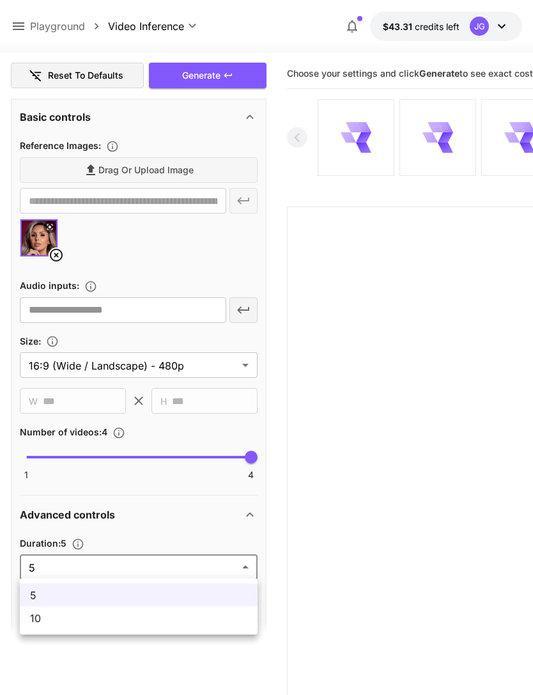
scroll to position [0, 0]
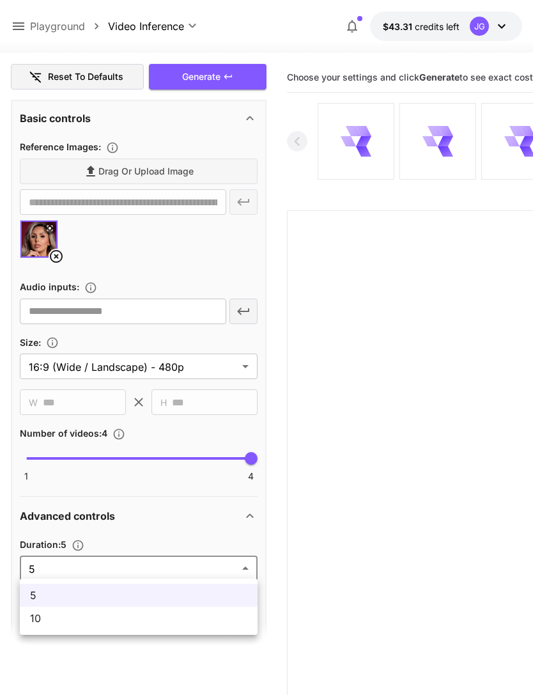
click at [166, 623] on span "10" at bounding box center [138, 618] width 217 height 15
type input "**"
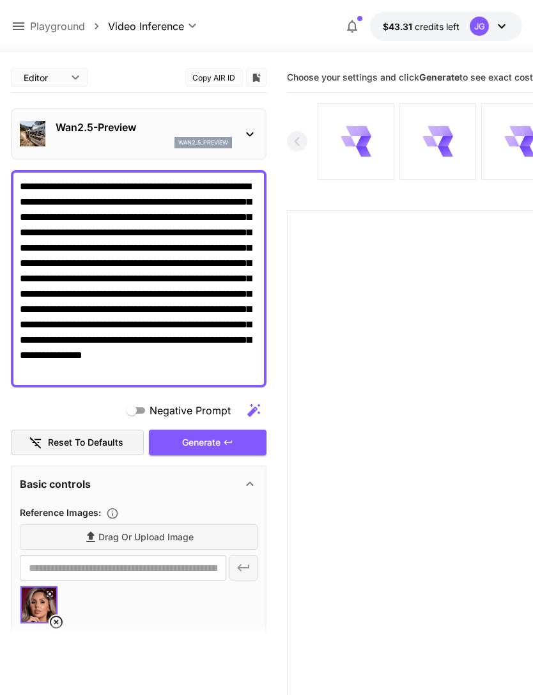
click at [217, 444] on div "Generate" at bounding box center [208, 443] width 118 height 26
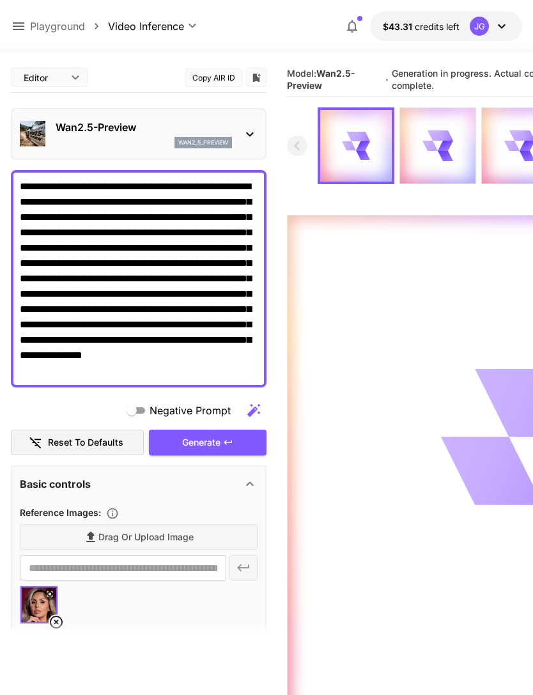
click at [14, 30] on icon at bounding box center [19, 26] width 12 height 8
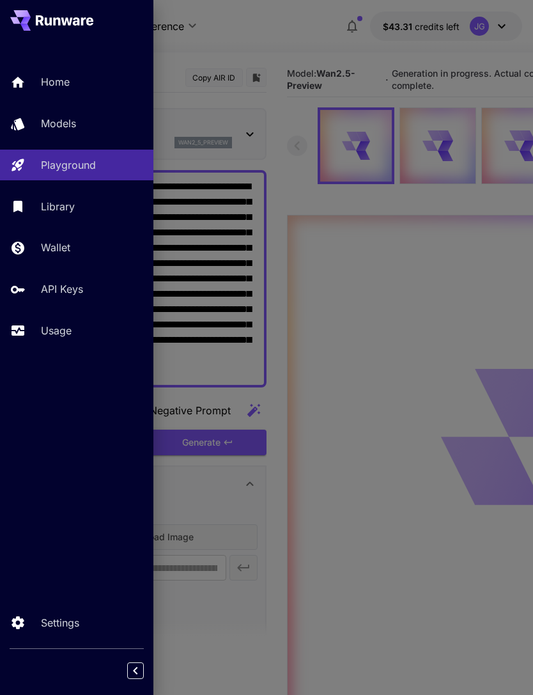
click at [73, 334] on div "Usage" at bounding box center [92, 330] width 102 height 15
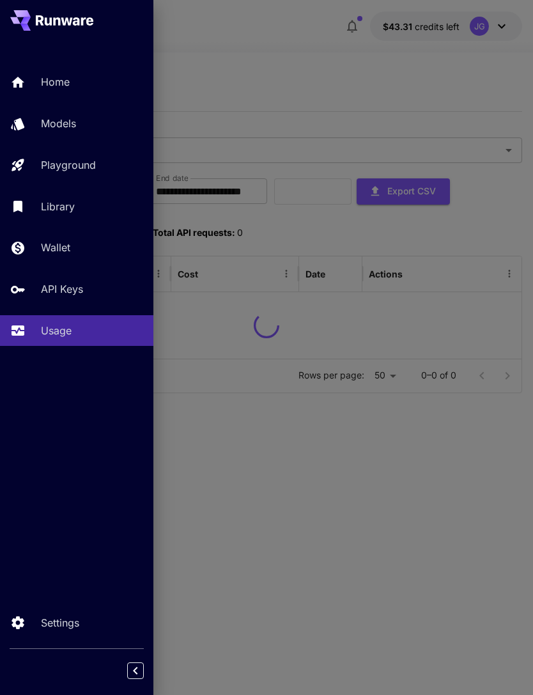
click at [279, 72] on div at bounding box center [266, 347] width 533 height 695
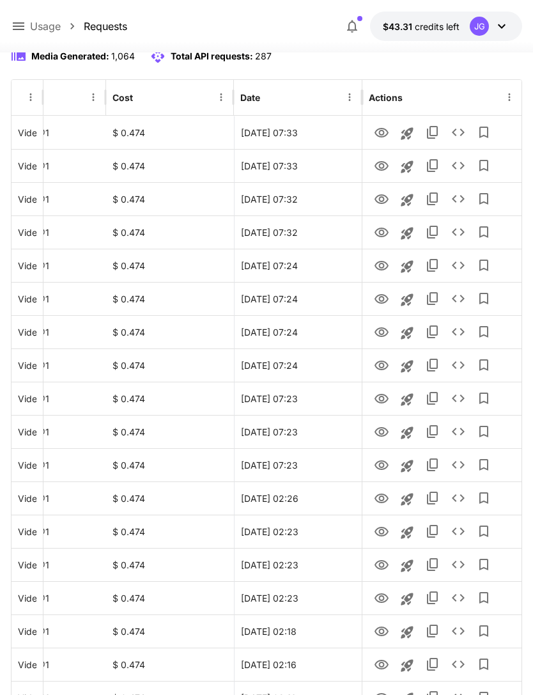
scroll to position [176, 0]
click at [384, 434] on icon "View" at bounding box center [381, 432] width 15 height 15
